Goal: Check status: Check status

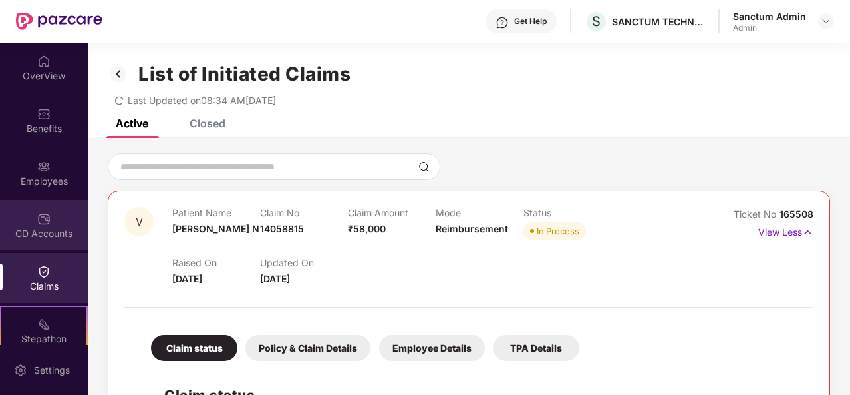
scroll to position [162, 0]
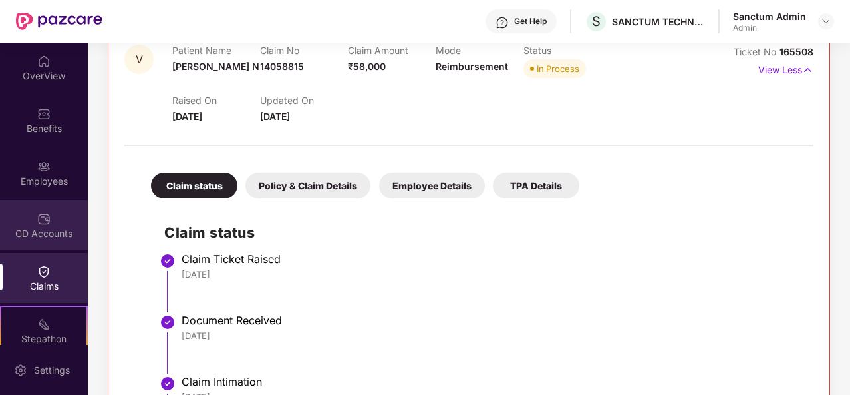
click at [52, 224] on div "CD Accounts" at bounding box center [44, 225] width 88 height 50
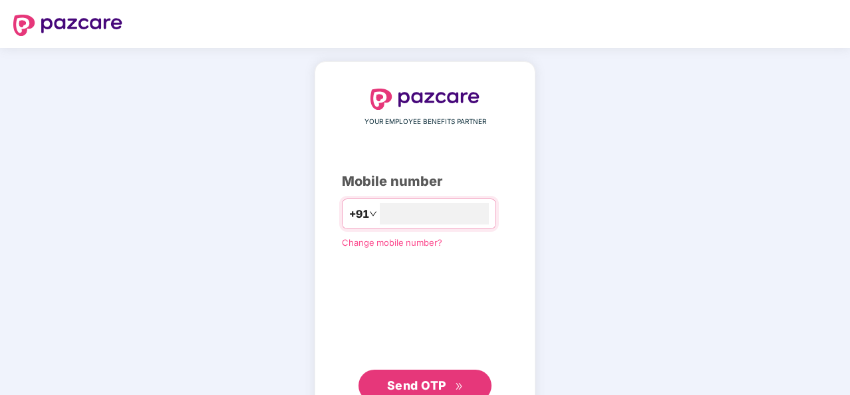
type input "**********"
click at [441, 378] on span "Send OTP" at bounding box center [416, 384] width 59 height 14
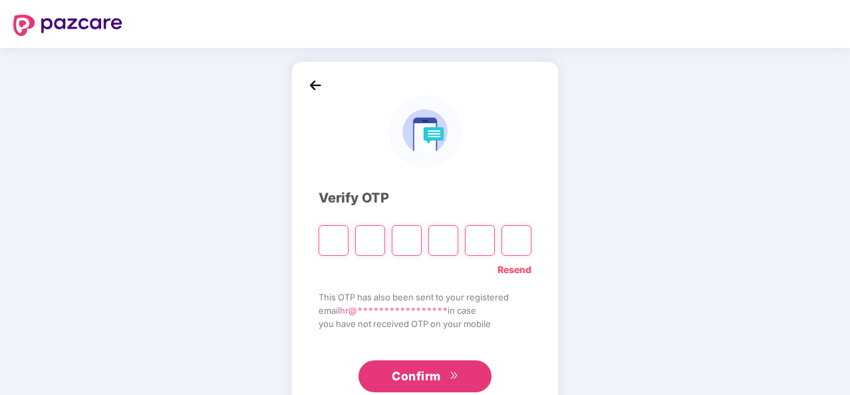
type input "*"
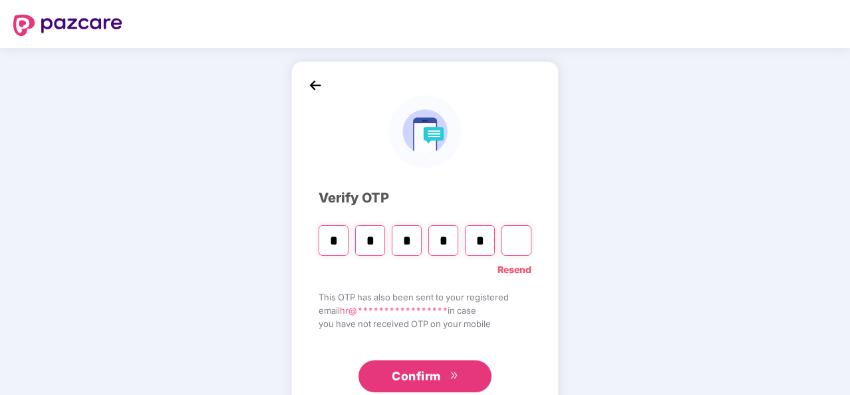
type input "*"
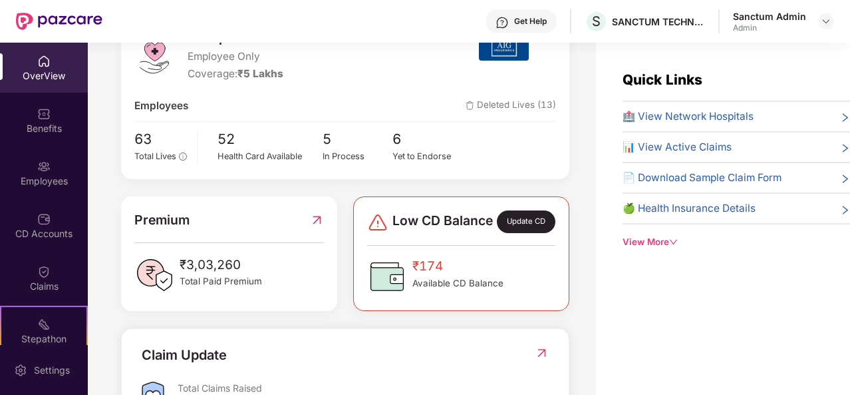
scroll to position [198, 0]
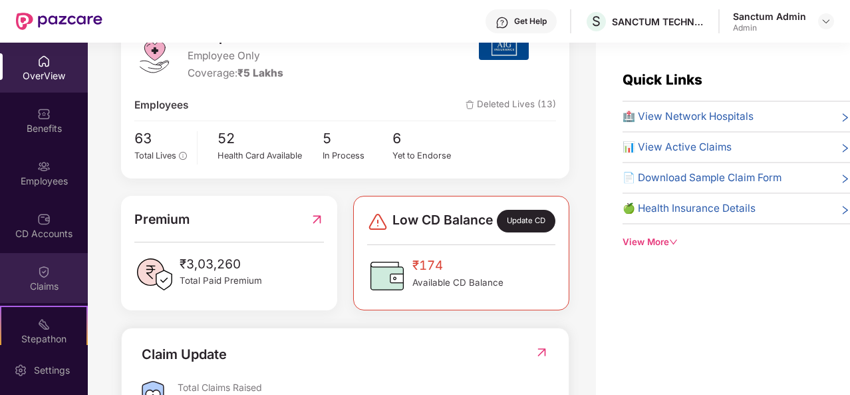
click at [44, 275] on img at bounding box center [43, 271] width 13 height 13
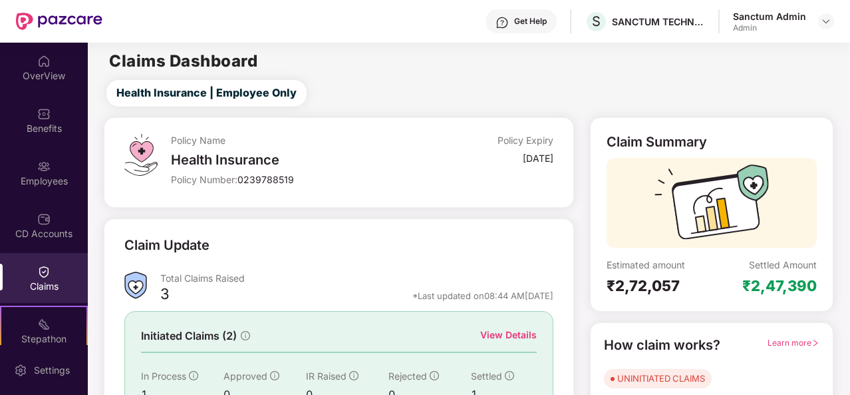
click at [257, 291] on div "3 *Last updated on 08:44 AM, 22 Aug 2025" at bounding box center [356, 297] width 393 height 17
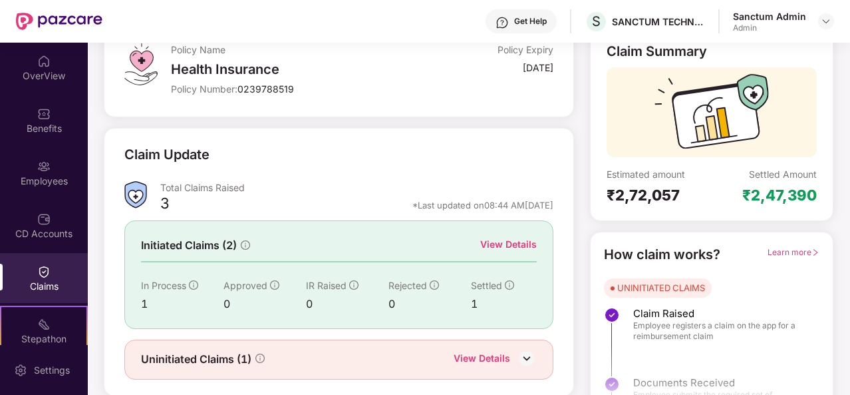
scroll to position [125, 0]
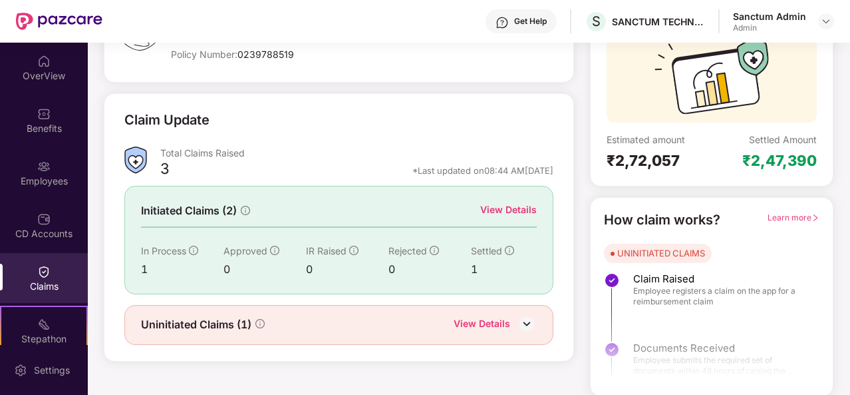
click at [490, 211] on div "View Details" at bounding box center [508, 209] width 57 height 15
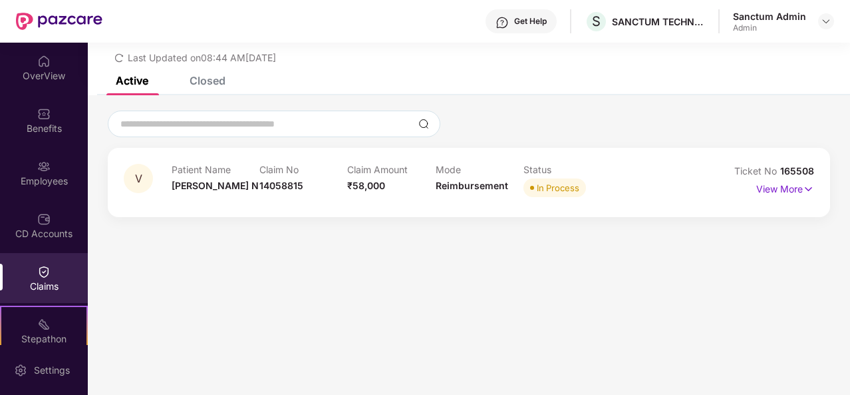
click at [801, 196] on div "View More" at bounding box center [786, 188] width 58 height 21
click at [799, 190] on p "View More" at bounding box center [786, 187] width 58 height 18
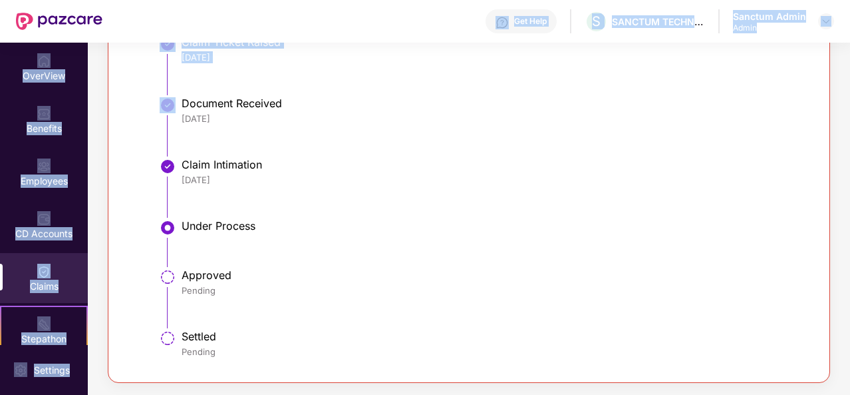
scroll to position [0, 0]
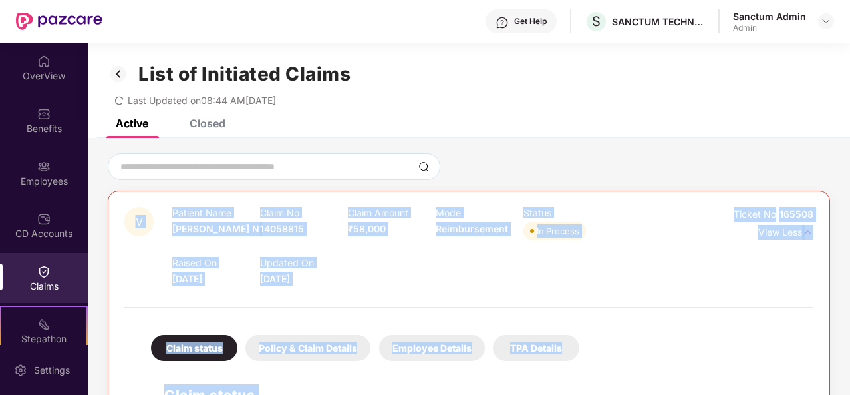
drag, startPoint x: 180, startPoint y: 104, endPoint x: 117, endPoint y: 222, distance: 134.0
click at [48, 223] on img at bounding box center [43, 218] width 13 height 13
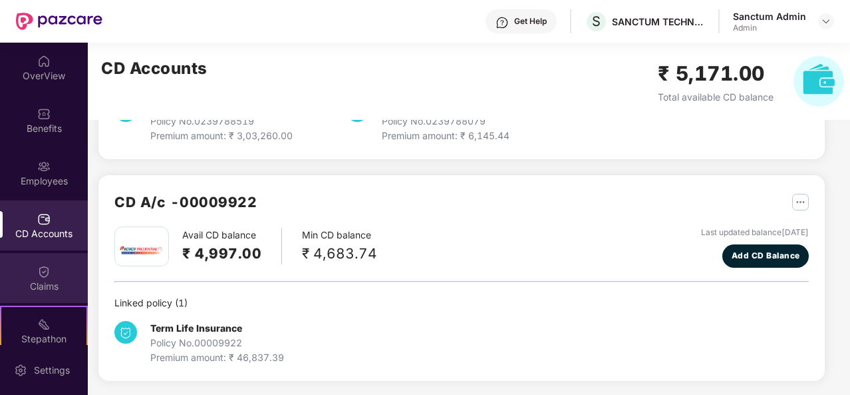
scroll to position [118, 0]
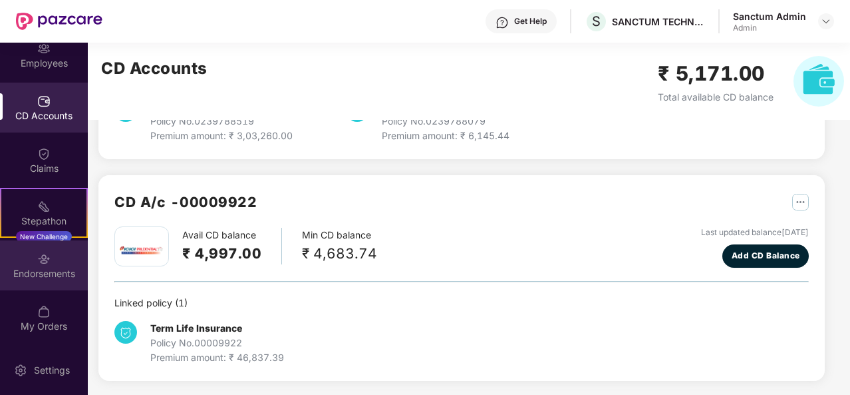
click at [49, 287] on div "Endorsements" at bounding box center [44, 265] width 88 height 50
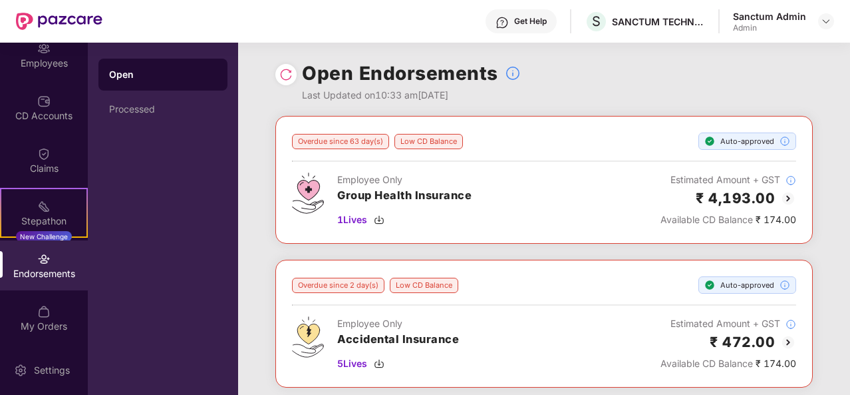
scroll to position [281, 0]
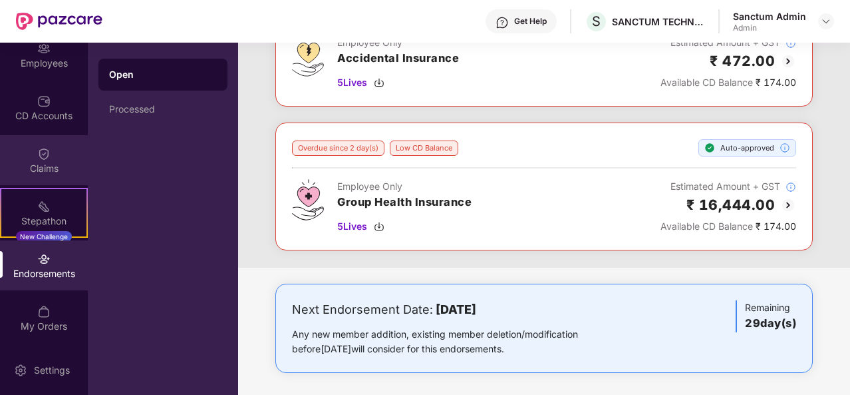
click at [32, 154] on div "Claims" at bounding box center [44, 160] width 88 height 50
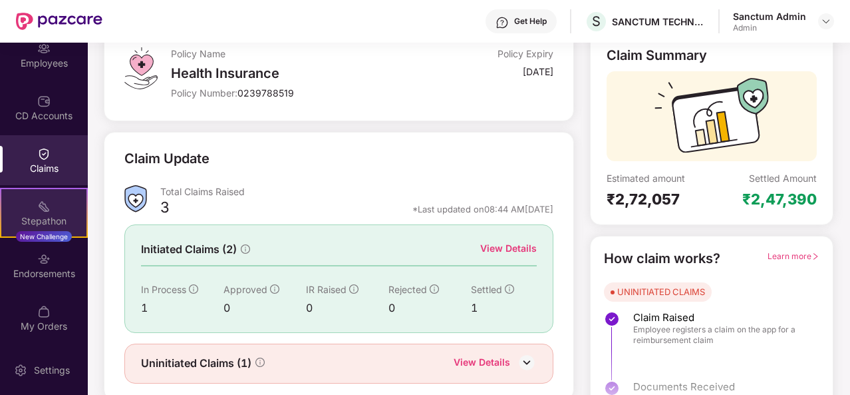
scroll to position [125, 0]
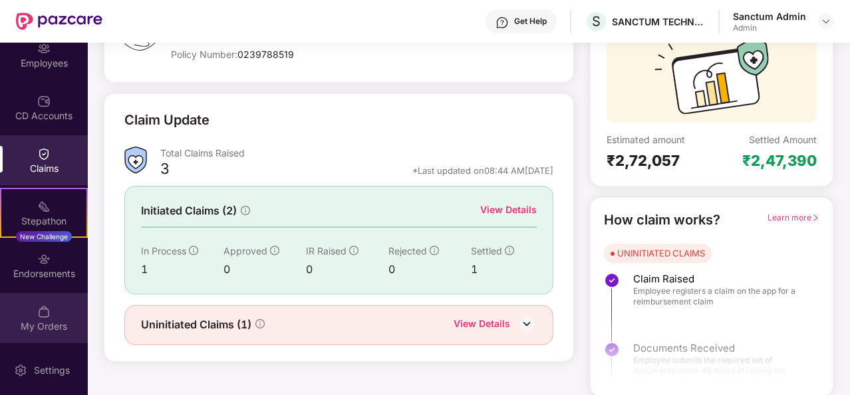
click at [32, 339] on div "My Orders" at bounding box center [44, 318] width 88 height 50
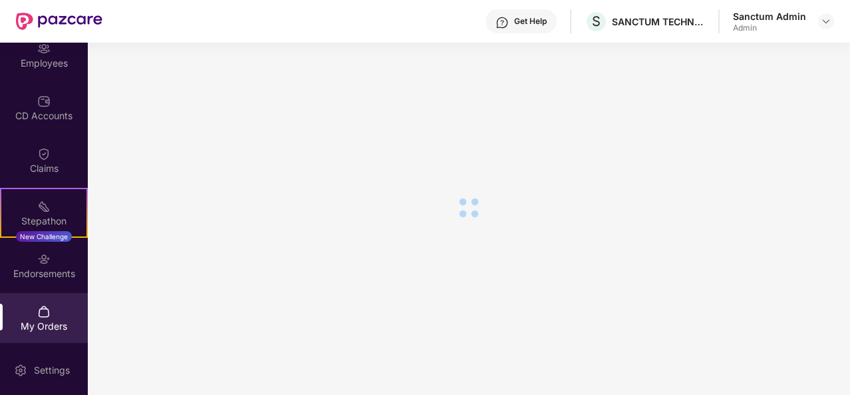
scroll to position [0, 0]
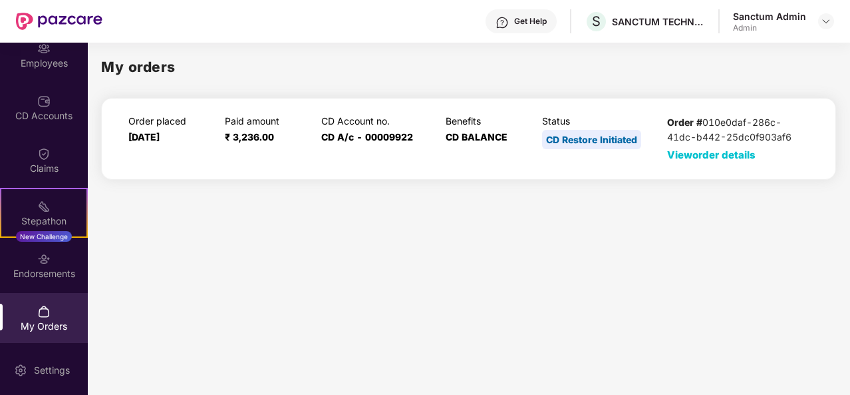
click at [725, 158] on span "View order details" at bounding box center [711, 154] width 89 height 13
